Goal: Navigation & Orientation: Find specific page/section

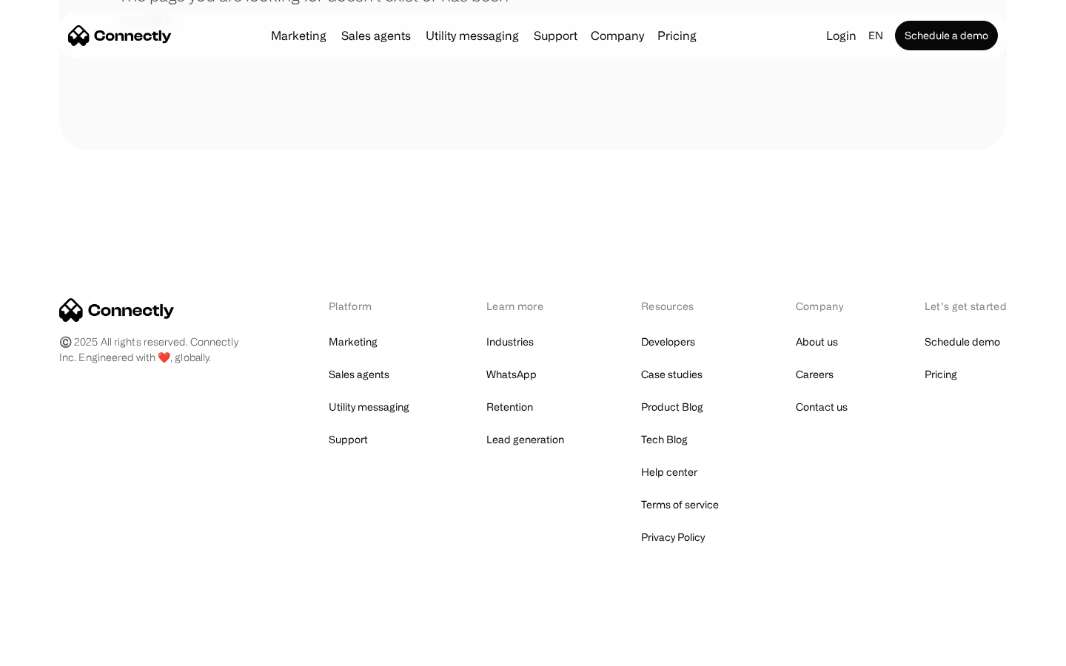
scroll to position [270, 0]
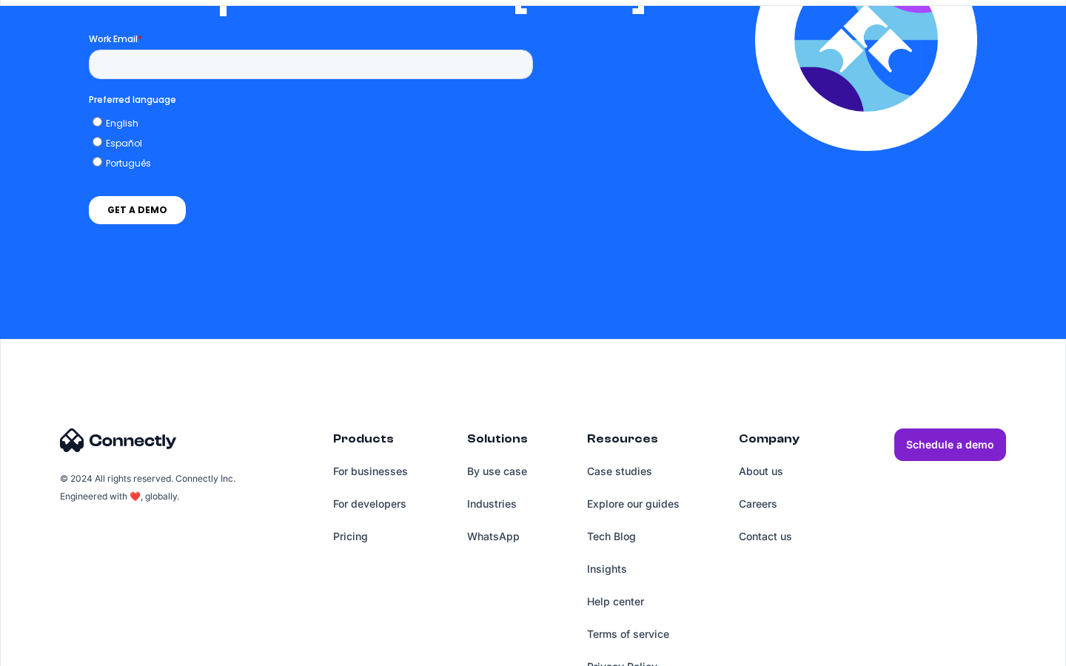
scroll to position [4316, 0]
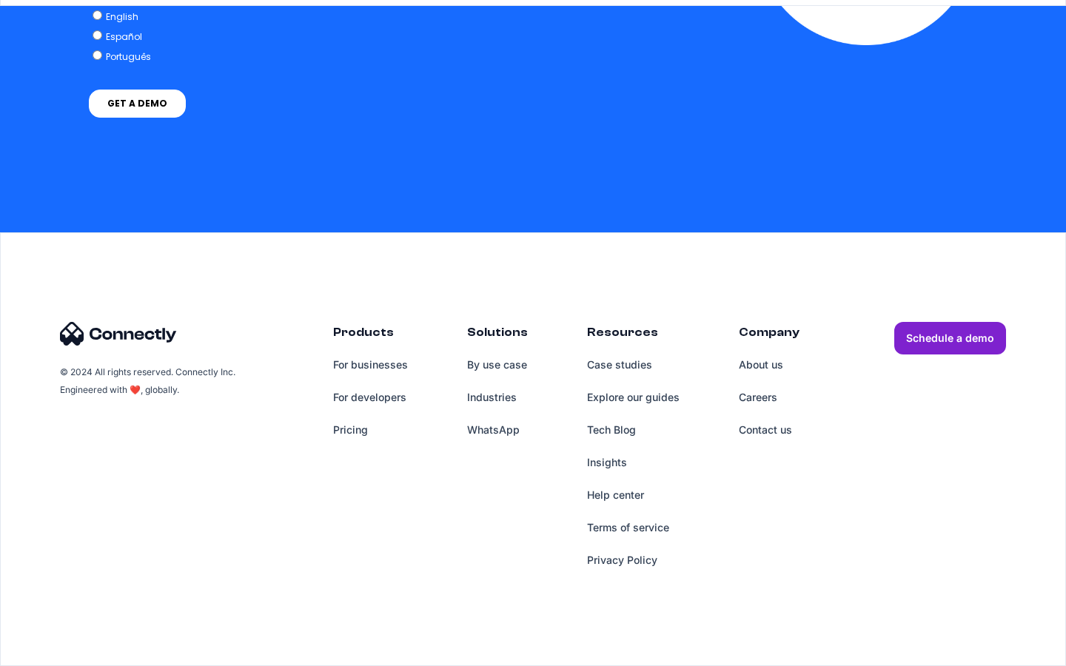
scroll to position [1024, 0]
